Goal: Check status: Check status

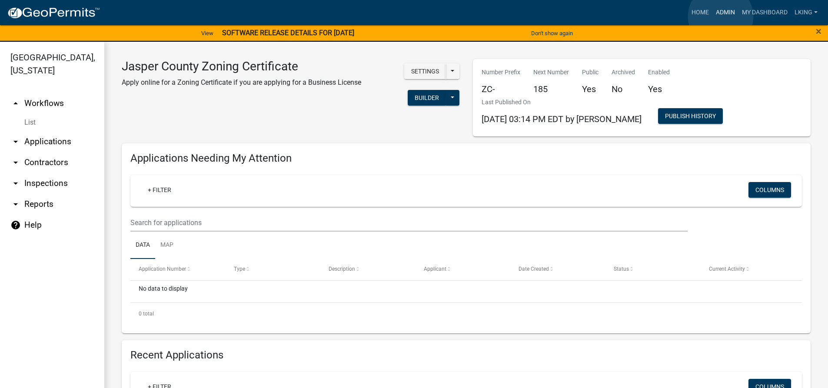
click at [720, 17] on link "Admin" at bounding box center [725, 12] width 26 height 17
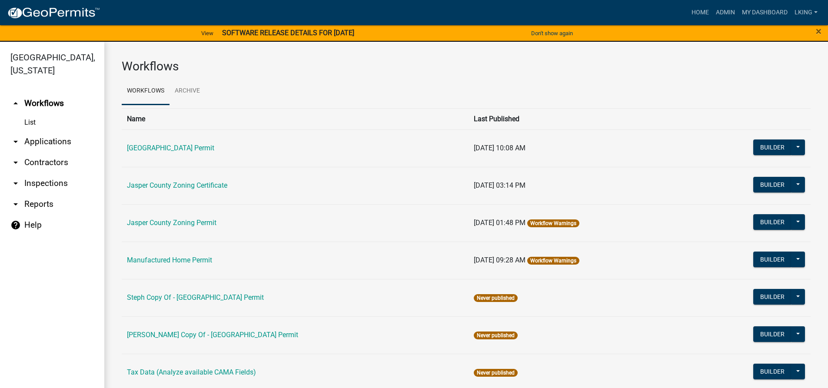
click at [220, 191] on td "Jasper County Zoning Certificate" at bounding box center [295, 185] width 347 height 37
click at [220, 185] on link "Jasper County Zoning Certificate" at bounding box center [177, 185] width 100 height 8
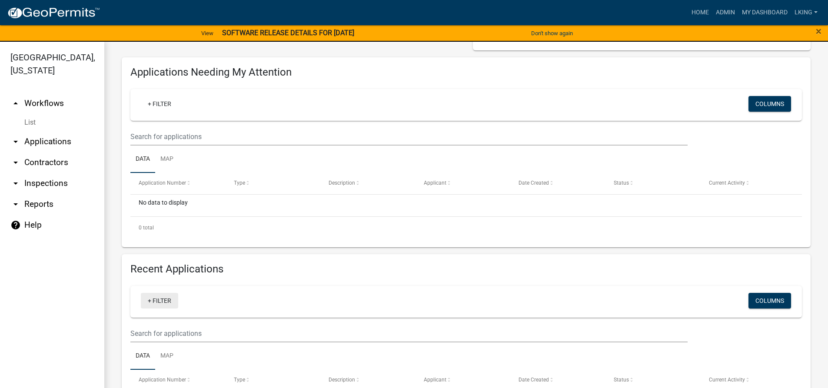
scroll to position [87, 0]
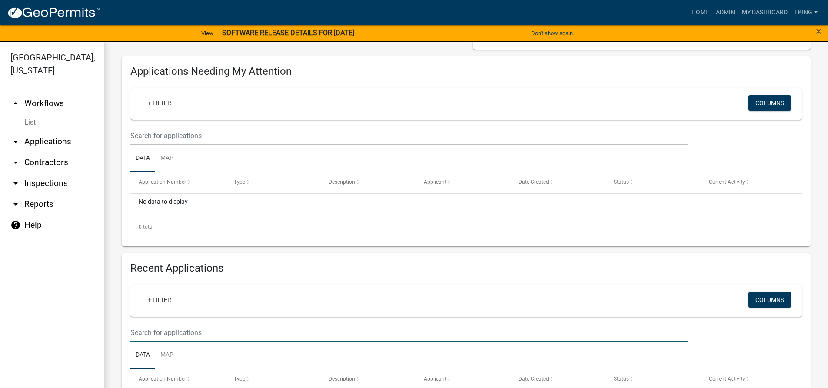
click at [160, 328] on input "text" at bounding box center [408, 333] width 557 height 18
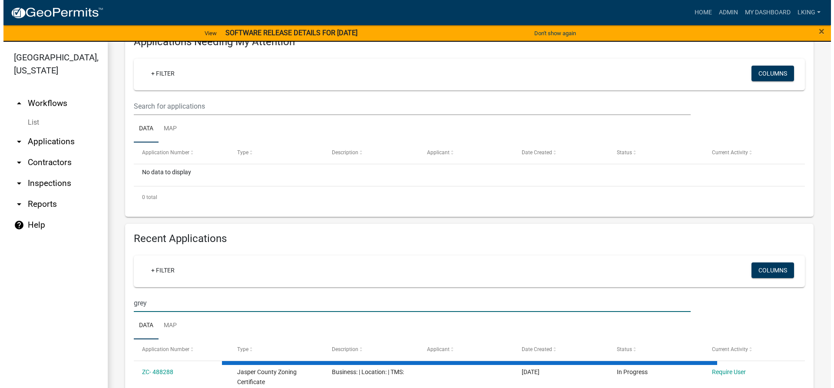
scroll to position [174, 0]
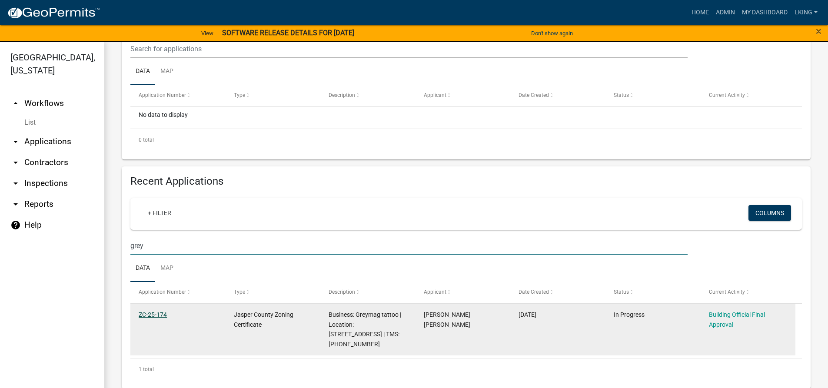
type input "grey"
click at [156, 318] on link "ZC-25-174" at bounding box center [153, 314] width 28 height 7
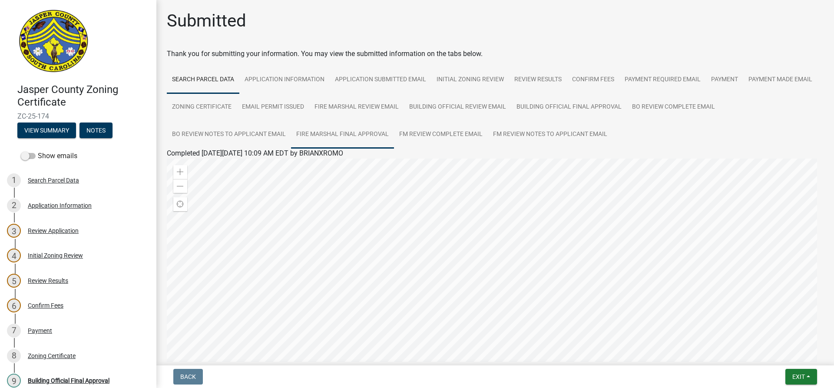
click at [359, 131] on link "Fire Marshal Final Approval" at bounding box center [342, 135] width 103 height 28
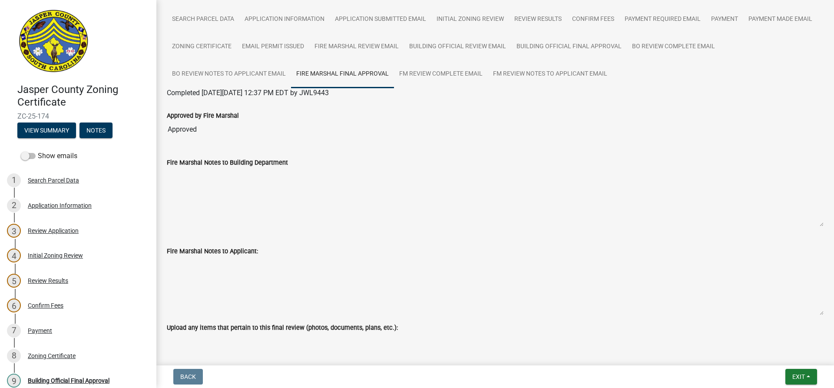
scroll to position [90, 0]
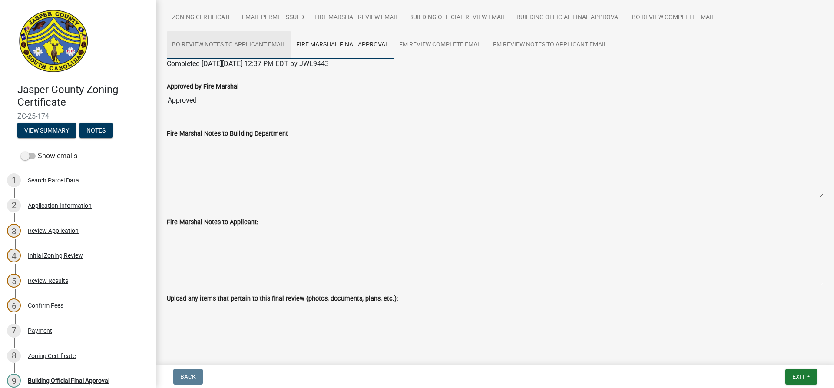
click at [212, 44] on link "BO Review Notes to Applicant Email" at bounding box center [229, 45] width 124 height 28
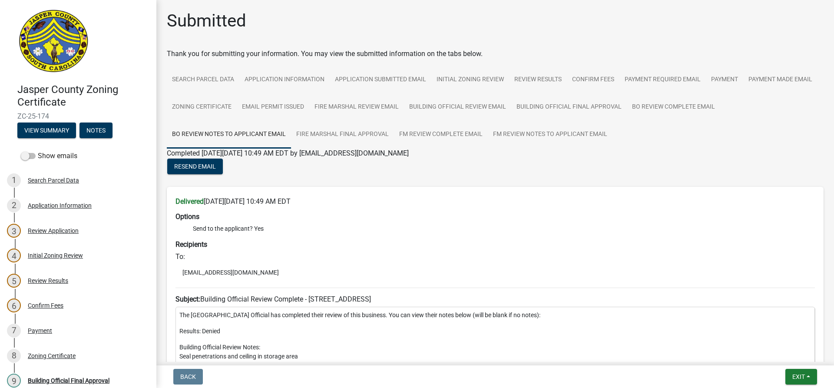
scroll to position [43, 0]
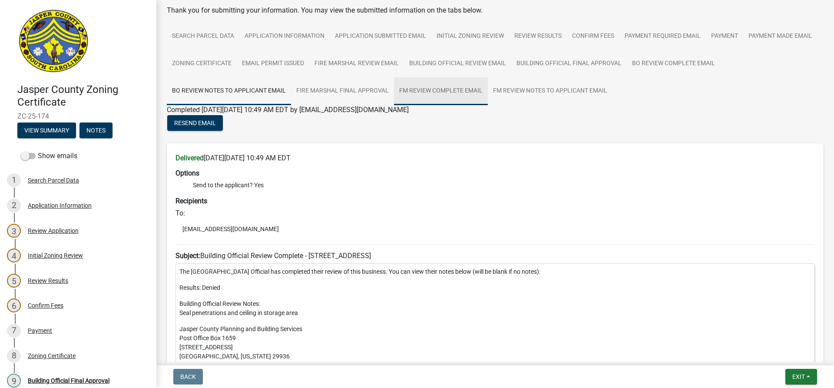
click at [472, 87] on link "FM Review Complete Email" at bounding box center [441, 91] width 94 height 28
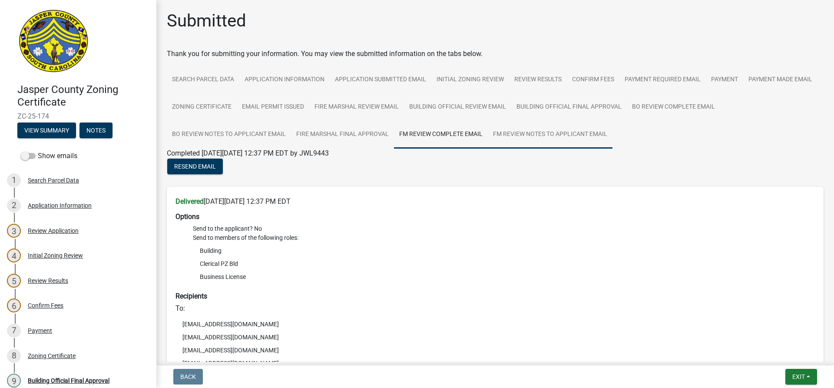
click at [518, 129] on link "FM Review Notes to Applicant Email" at bounding box center [550, 135] width 125 height 28
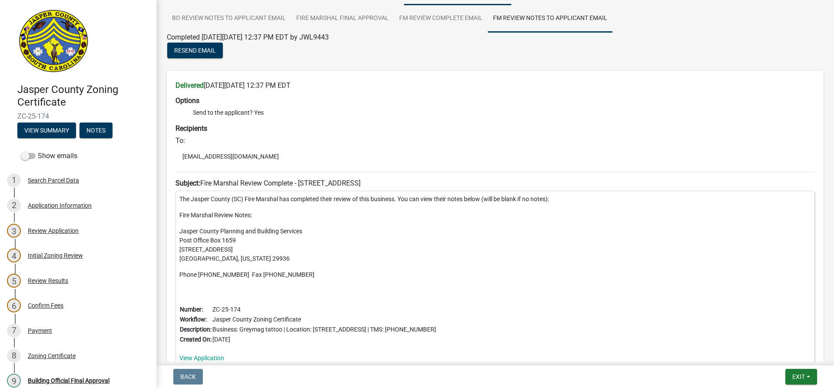
scroll to position [54, 0]
